Goal: Task Accomplishment & Management: Manage account settings

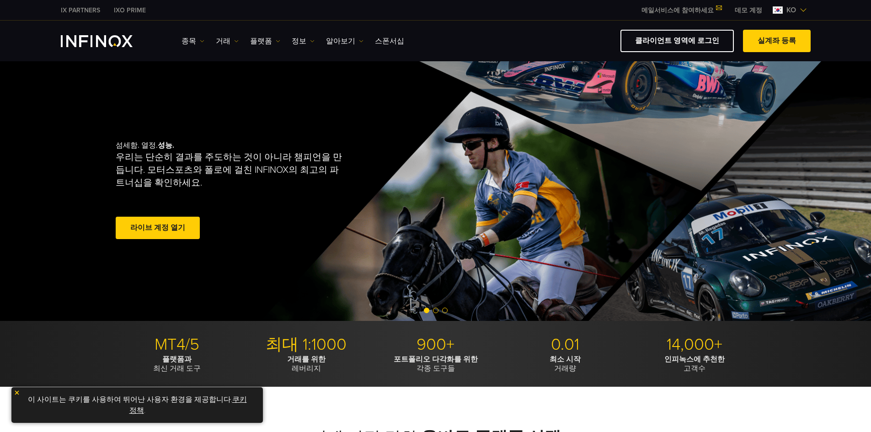
click at [158, 228] on span at bounding box center [158, 228] width 0 height 0
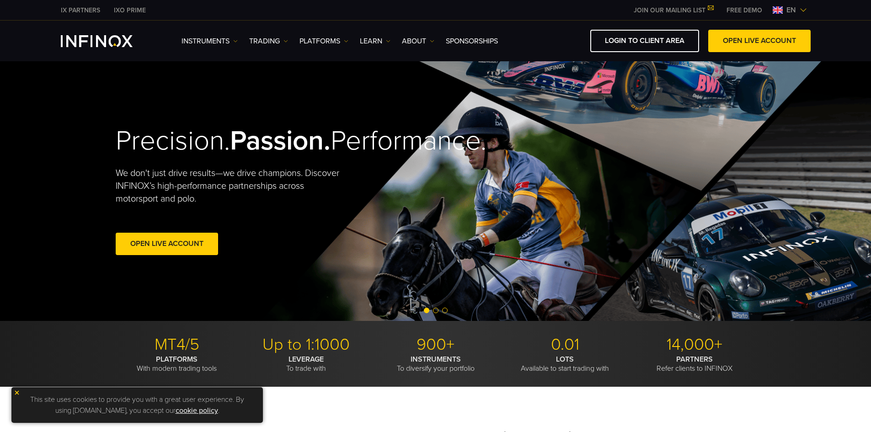
click at [167, 244] on span at bounding box center [167, 244] width 0 height 0
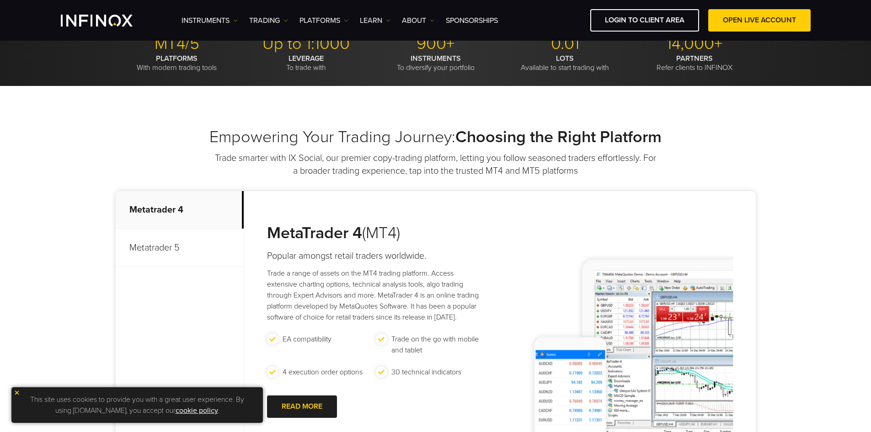
scroll to position [137, 0]
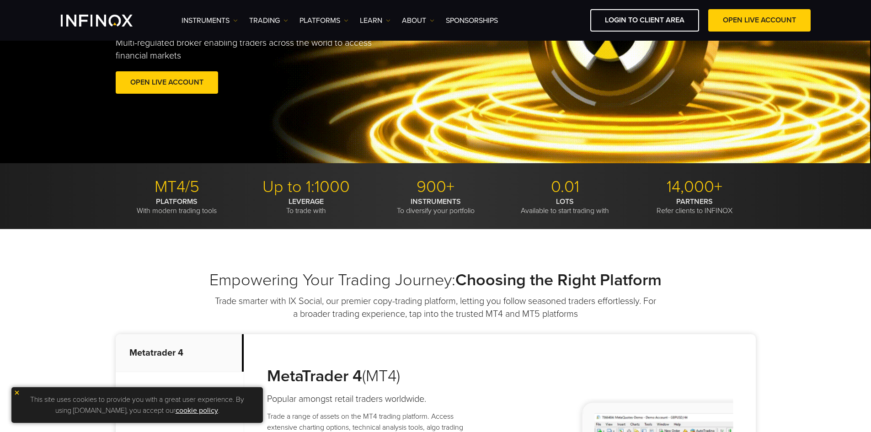
click at [55, 275] on div "Empowering Your Trading Journey: Choosing the Right Platform Trade smarter with…" at bounding box center [435, 435] width 871 height 413
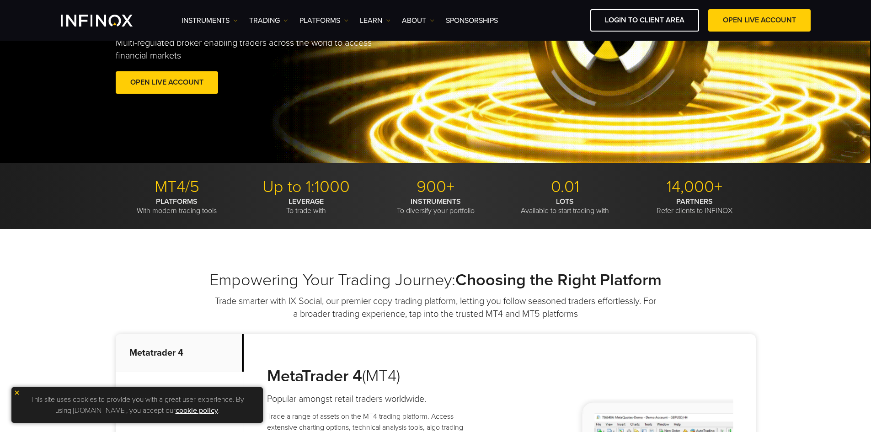
click at [15, 393] on img at bounding box center [17, 392] width 6 height 6
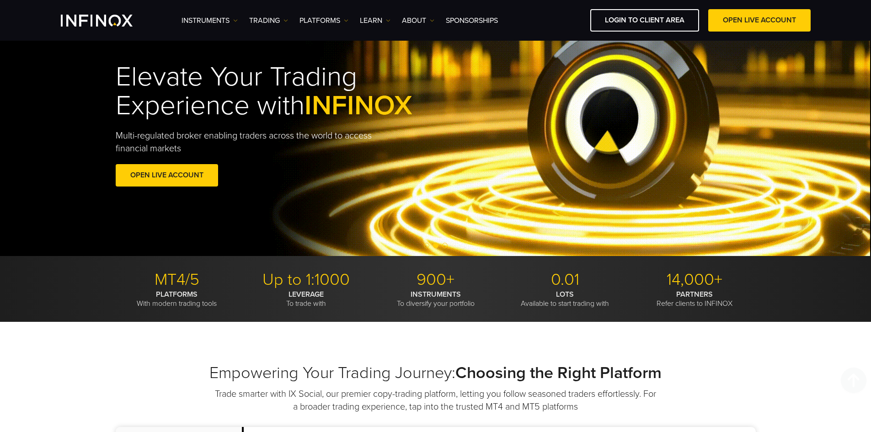
scroll to position [0, 0]
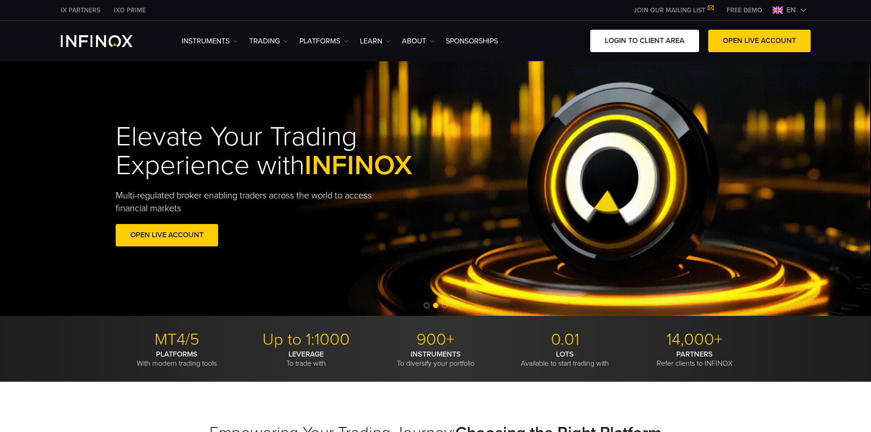
click at [622, 41] on link "LOGIN TO CLIENT AREA" at bounding box center [644, 41] width 109 height 22
